Goal: Ask a question

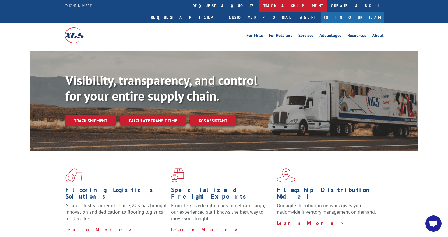
click at [260, 6] on link "track a shipment" at bounding box center [294, 6] width 68 height 12
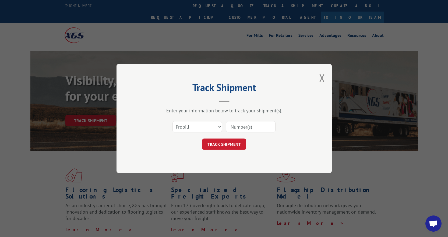
click at [238, 133] on div "Select category... Probill BOL PO" at bounding box center [225, 127] width 162 height 18
click at [241, 130] on input at bounding box center [251, 126] width 50 height 11
paste input "17593365"
type input "17593365"
click at [218, 145] on button "TRACK SHIPMENT" at bounding box center [224, 144] width 44 height 11
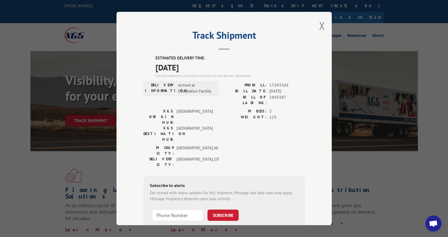
click at [438, 224] on span "Open chat" at bounding box center [433, 225] width 9 height 8
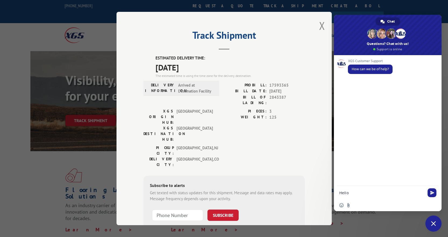
type textarea "Hello,"
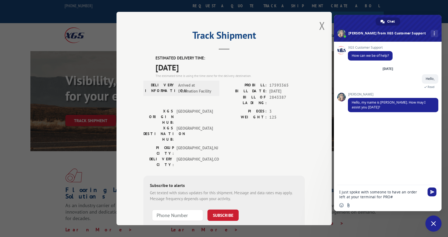
paste textarea "17593365"
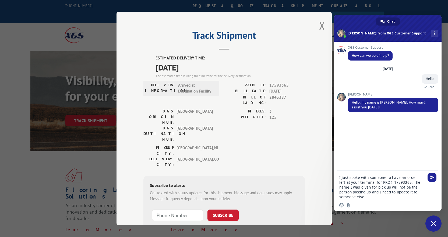
type textarea "I just spoke with someone to have an order left at your terminal for PRO# 17593…"
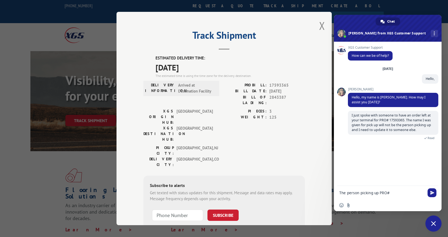
paste textarea "17593365"
click at [414, 194] on textarea "The person picking up PRO# 17593365 is" at bounding box center [382, 193] width 85 height 5
type textarea "The person picking up PRO# 17593365 is going to be [PERSON_NAME]"
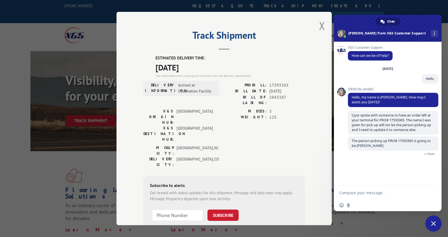
scroll to position [9, 0]
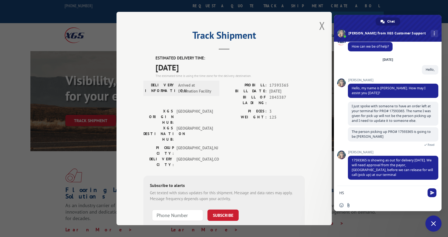
type textarea "H"
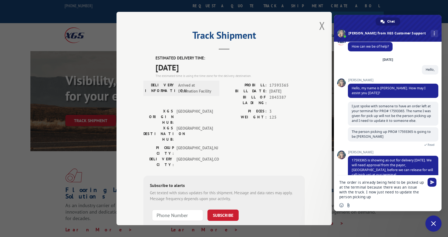
type textarea "The order is already being held to be picked up at the terminal because there w…"
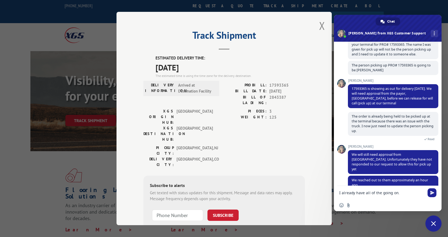
scroll to position [81, 0]
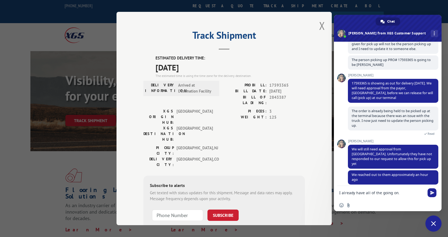
type textarea "I already have all of the going on."
drag, startPoint x: 391, startPoint y: 195, endPoint x: 207, endPoint y: 172, distance: 185.4
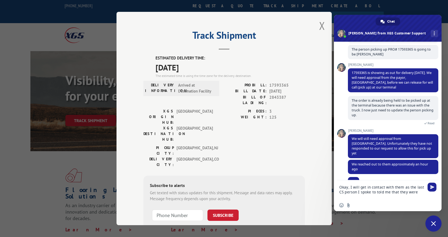
scroll to position [107, 0]
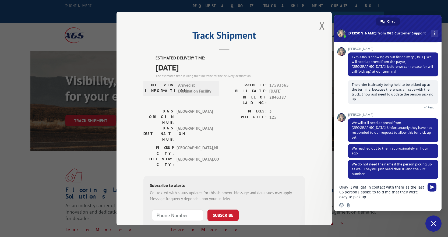
type textarea "Okay, I will get in contact with them as the last CS person I spoke to told me …"
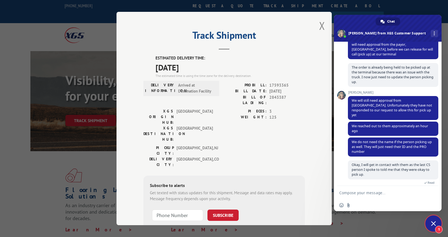
scroll to position [153, 0]
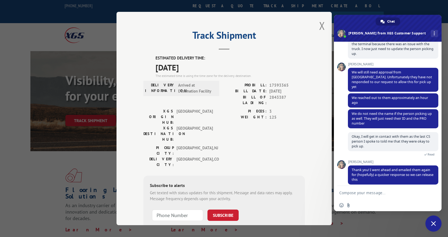
click at [368, 193] on textarea "Compose your message..." at bounding box center [382, 193] width 85 height 5
click at [368, 194] on textarea "Compose your message..." at bounding box center [382, 193] width 85 height 5
click at [357, 198] on textarea "Okay thank you, [PERSON_NAME] said he would be there in an" at bounding box center [382, 195] width 85 height 10
click at [357, 199] on textarea "Okay thank you, [PERSON_NAME] said he would be there in an" at bounding box center [382, 195] width 85 height 10
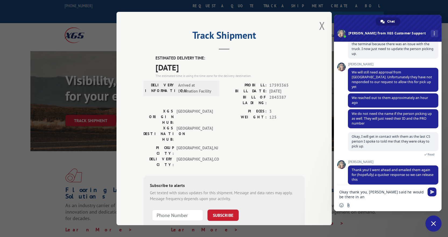
click at [358, 195] on textarea "Okay thank you, [PERSON_NAME] said he would be there in an" at bounding box center [382, 195] width 85 height 10
type textarea "Okay thank you, [PERSON_NAME] said he would be there in an hour so I will call …"
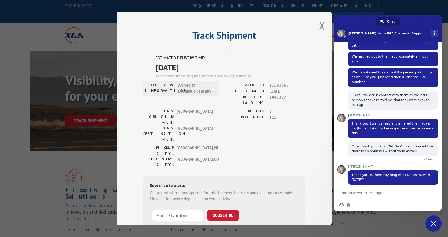
scroll to position [205, 0]
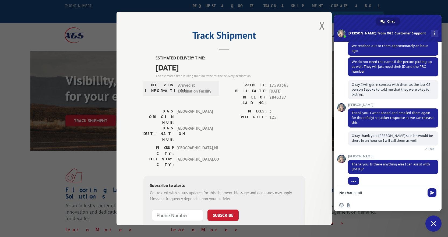
type textarea "No that is all."
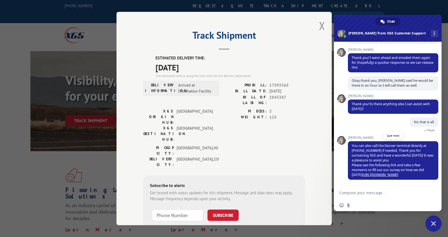
scroll to position [255, 0]
